Goal: Understand process/instructions: Learn how to perform a task or action

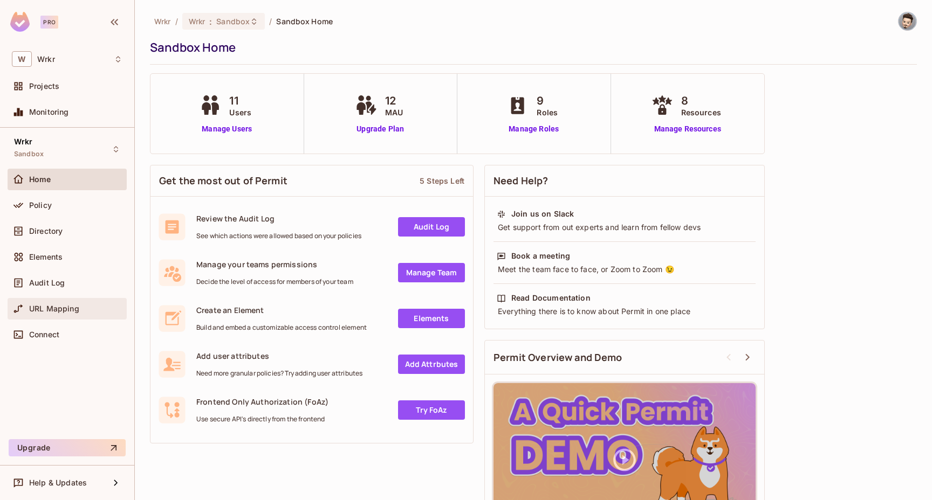
click at [63, 308] on span "URL Mapping" at bounding box center [54, 309] width 50 height 9
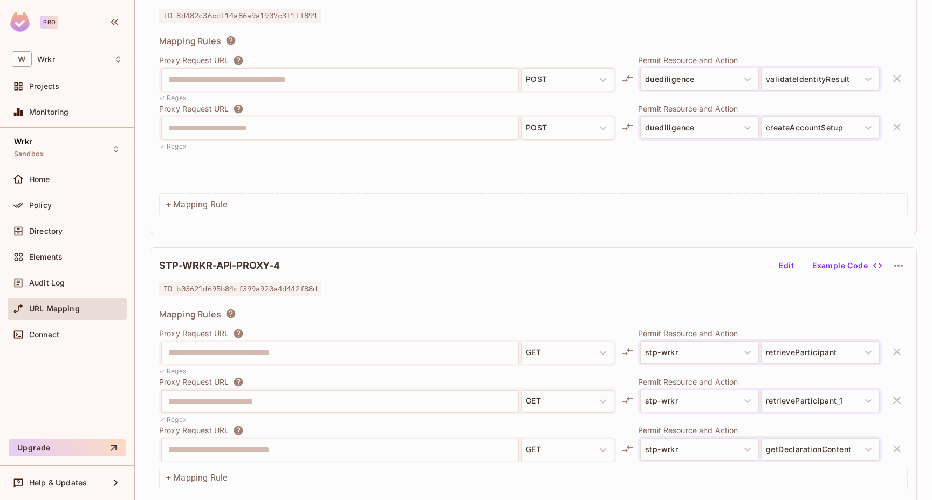
scroll to position [1418, 0]
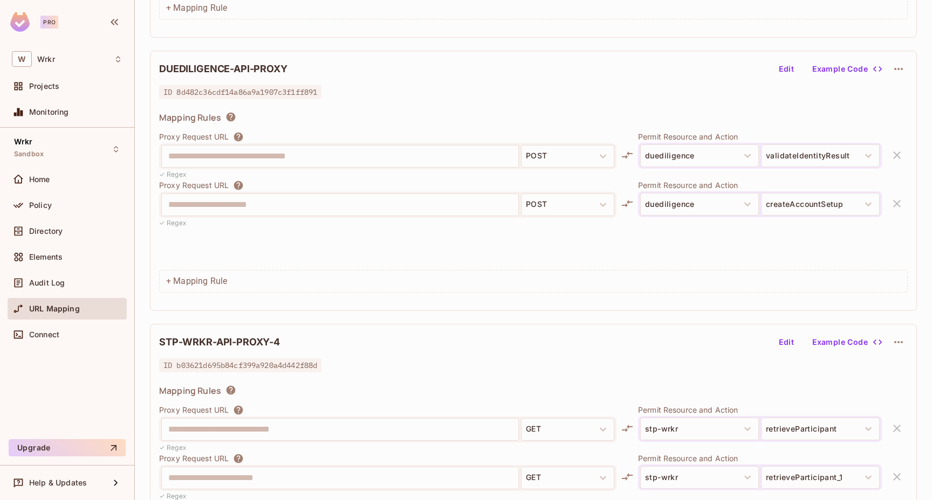
click at [833, 71] on button "Example Code" at bounding box center [846, 68] width 77 height 17
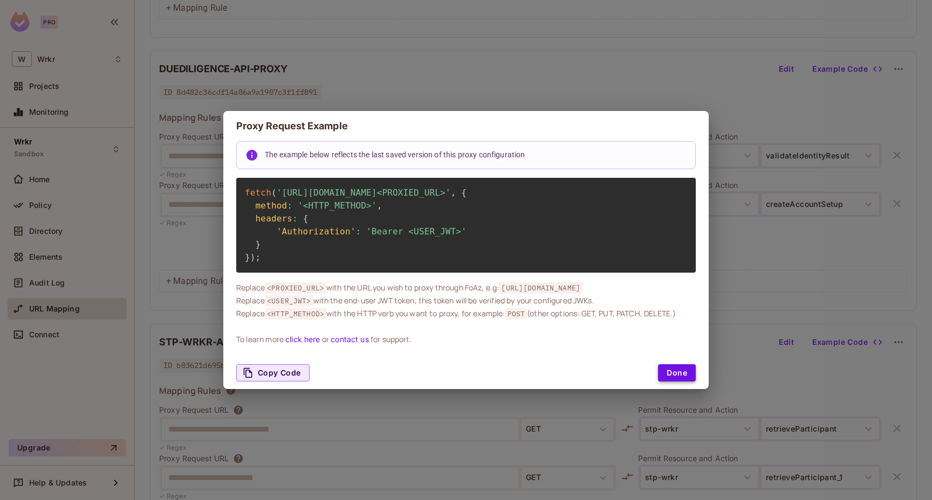
click at [672, 377] on button "Done" at bounding box center [677, 373] width 38 height 17
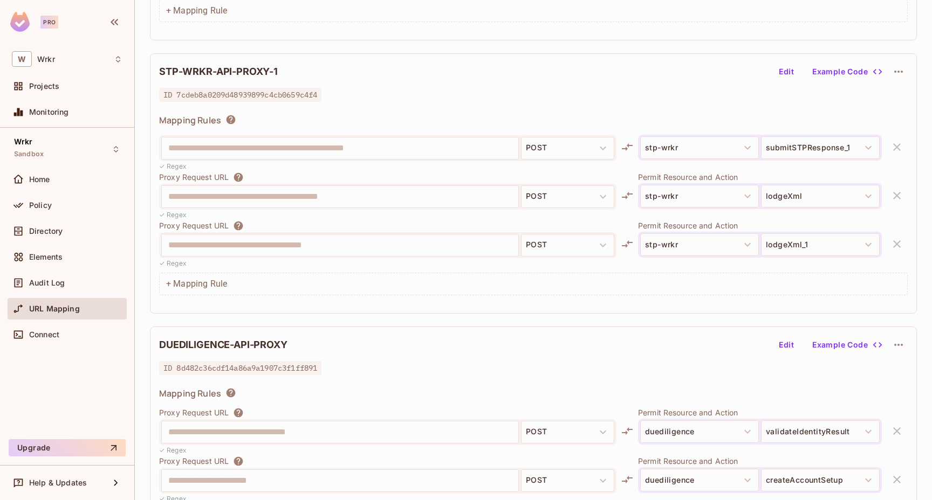
scroll to position [1274, 0]
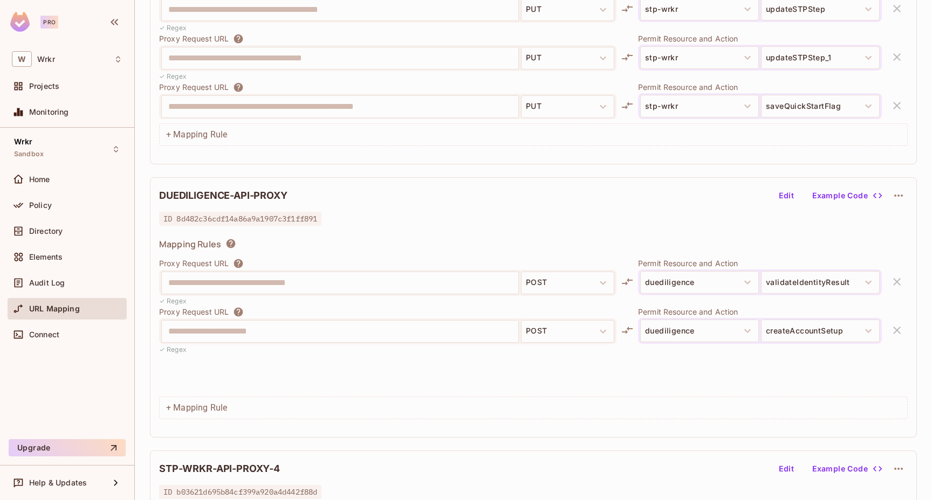
scroll to position [1317, 0]
